Goal: Transaction & Acquisition: Purchase product/service

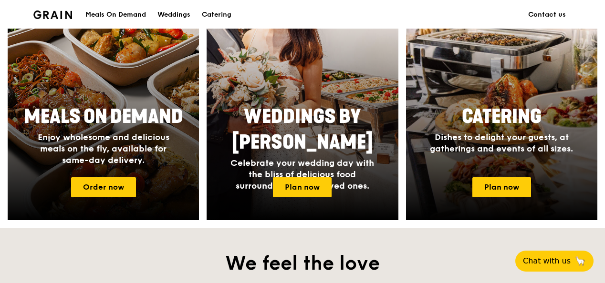
scroll to position [429, 0]
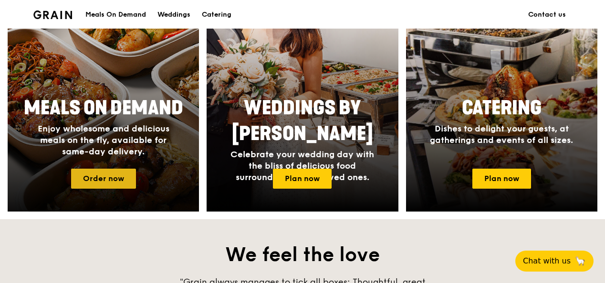
click at [104, 175] on link "Order now" at bounding box center [103, 179] width 65 height 20
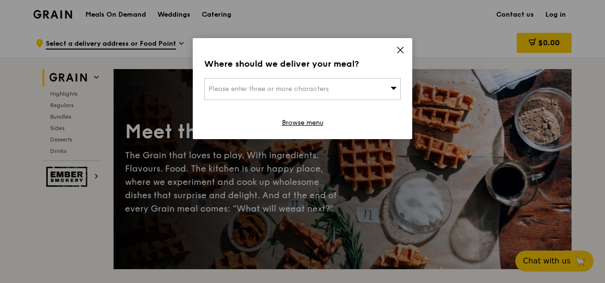
click at [395, 52] on div "Where should we deliver your meal? Please enter three or more characters Browse…" at bounding box center [303, 88] width 220 height 101
click at [400, 46] on icon at bounding box center [400, 50] width 9 height 9
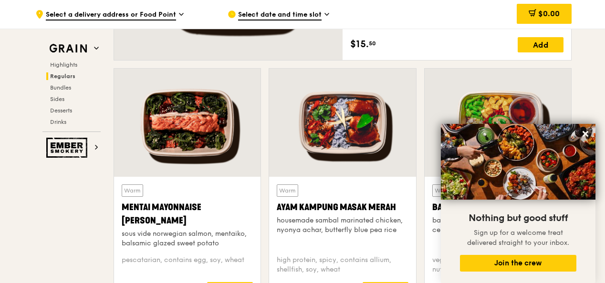
scroll to position [811, 0]
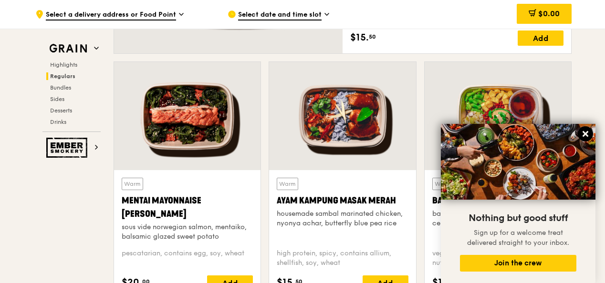
click at [581, 130] on icon at bounding box center [585, 134] width 9 height 9
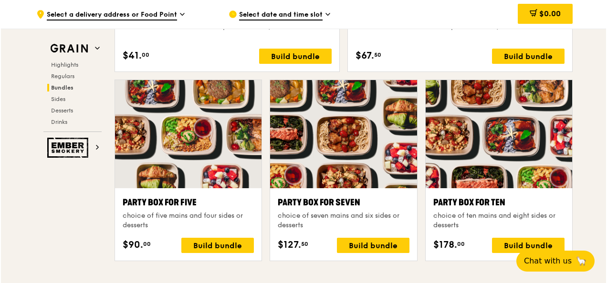
scroll to position [1861, 0]
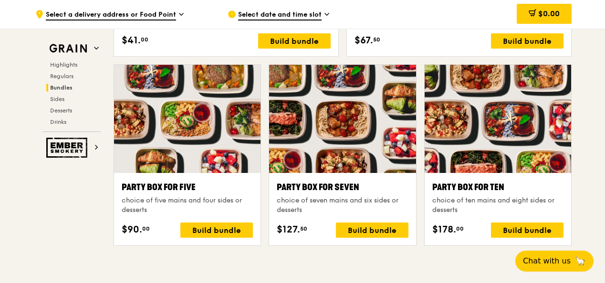
click at [466, 187] on div "Party Box for Ten" at bounding box center [497, 187] width 131 height 13
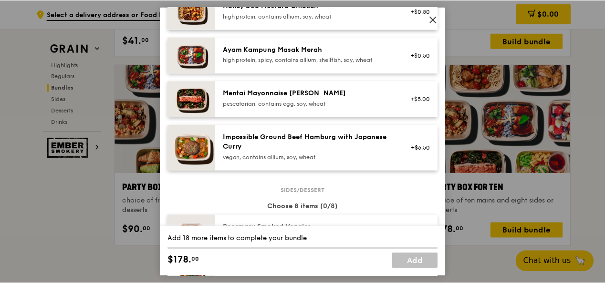
scroll to position [429, 0]
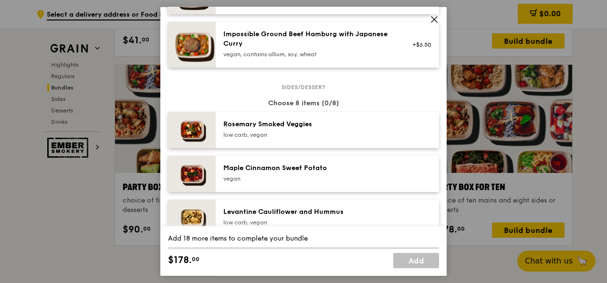
click at [431, 21] on icon at bounding box center [434, 19] width 9 height 9
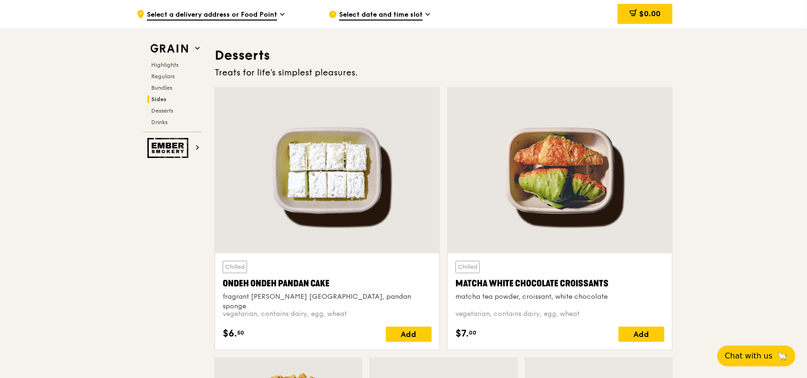
scroll to position [2545, 0]
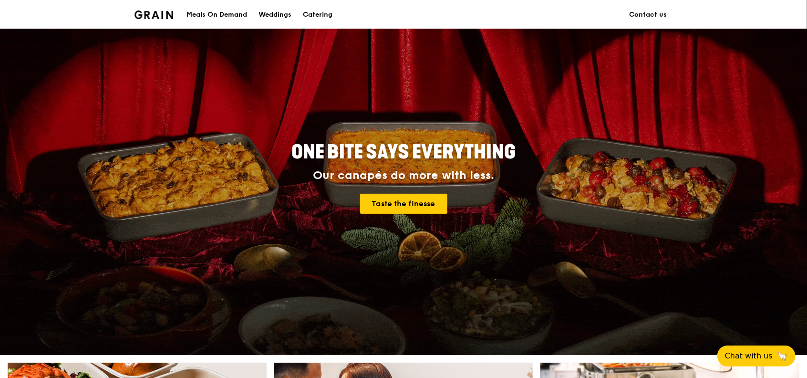
scroll to position [318, 0]
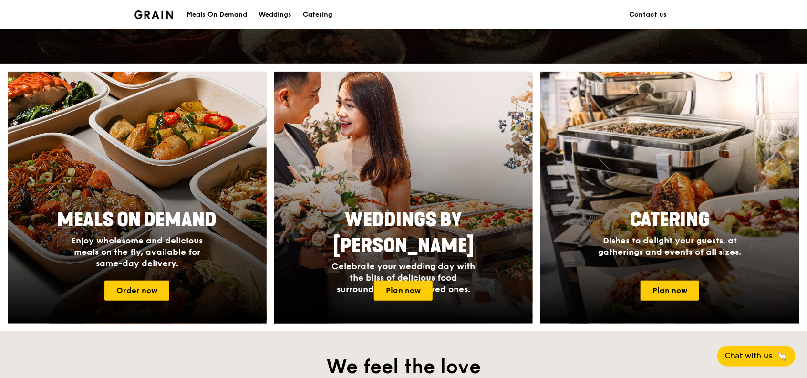
click at [321, 12] on div "Catering" at bounding box center [318, 14] width 30 height 29
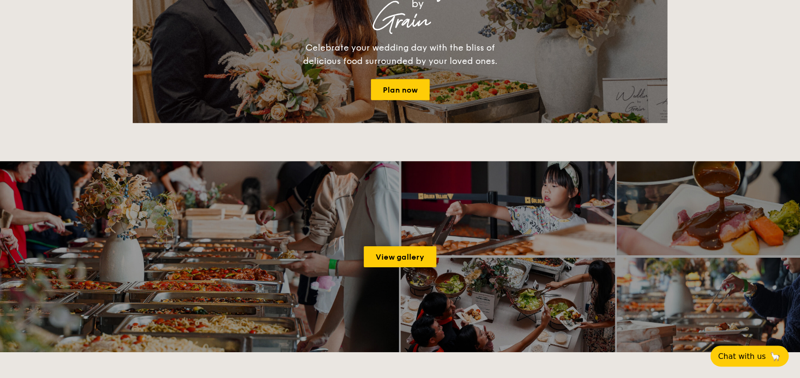
scroll to position [1272, 0]
